Goal: Task Accomplishment & Management: Complete application form

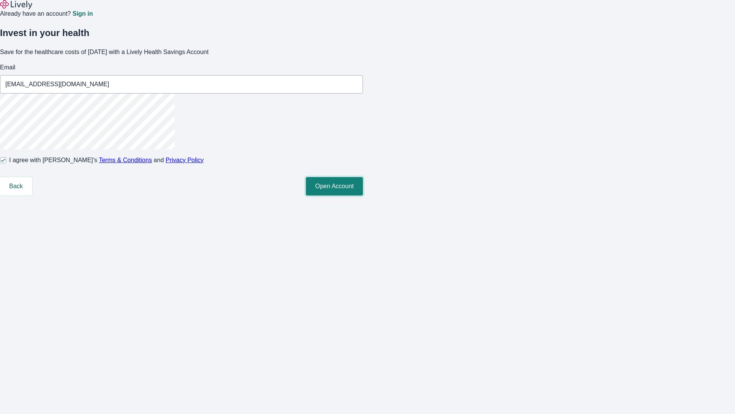
click at [363, 195] on button "Open Account" at bounding box center [334, 186] width 57 height 18
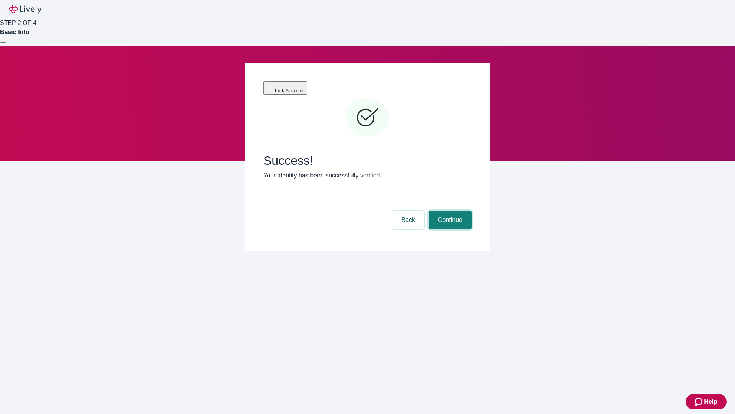
click at [449, 211] on button "Continue" at bounding box center [450, 220] width 43 height 18
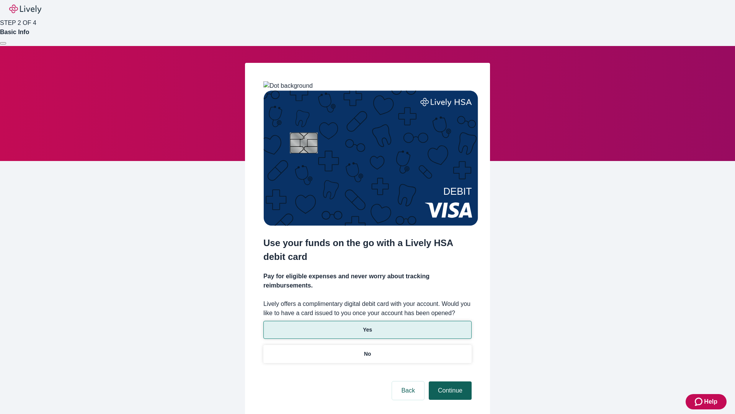
click at [367, 326] on p "Yes" at bounding box center [367, 330] width 9 height 8
click at [449, 381] on button "Continue" at bounding box center [450, 390] width 43 height 18
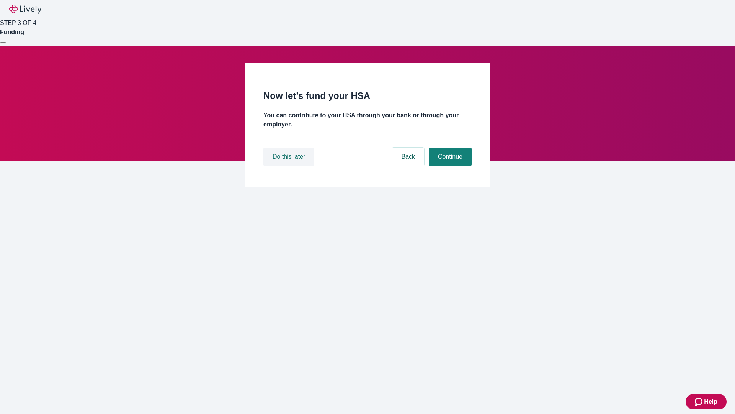
click at [290, 166] on button "Do this later" at bounding box center [289, 156] width 51 height 18
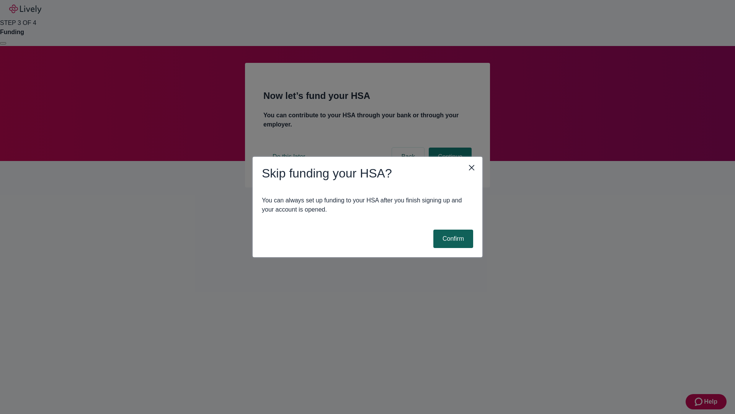
click at [452, 239] on button "Confirm" at bounding box center [454, 238] width 40 height 18
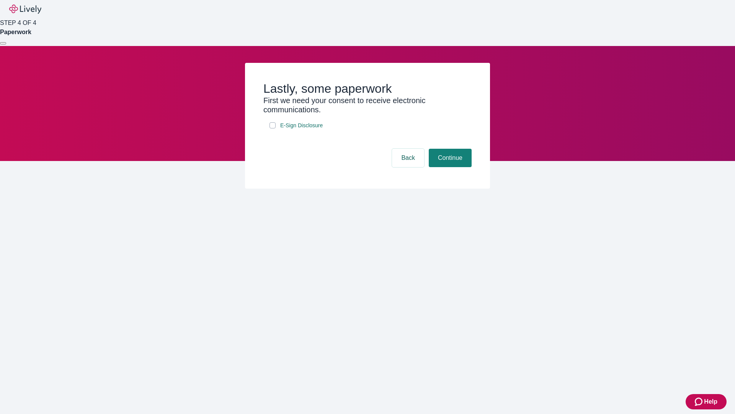
click at [273, 128] on input "E-Sign Disclosure" at bounding box center [273, 125] width 6 height 6
checkbox input "true"
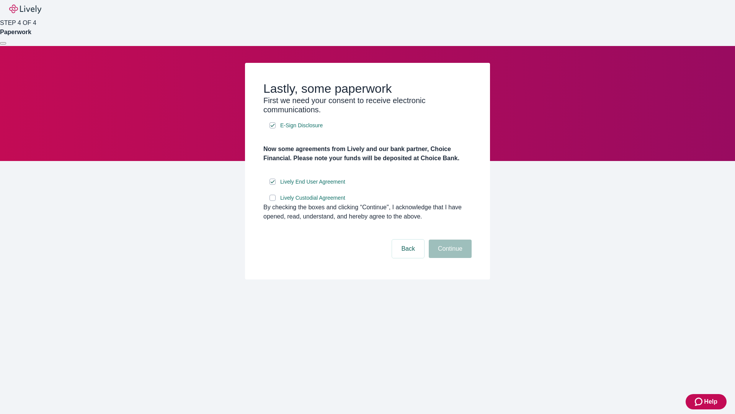
click at [273, 201] on input "Lively Custodial Agreement" at bounding box center [273, 198] width 6 height 6
checkbox input "true"
click at [449, 258] on button "Continue" at bounding box center [450, 248] width 43 height 18
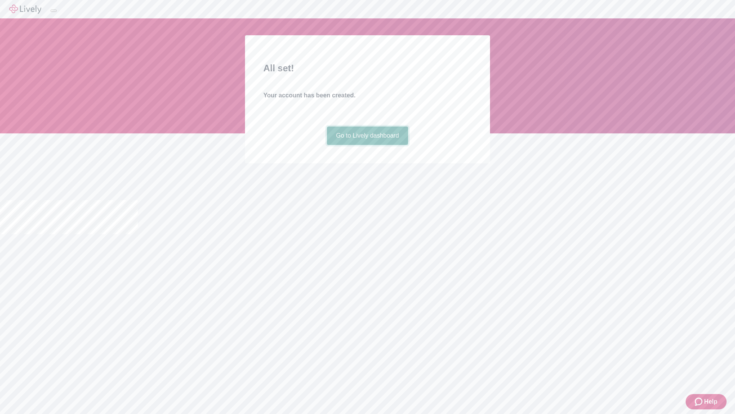
click at [367, 145] on link "Go to Lively dashboard" at bounding box center [368, 135] width 82 height 18
